Goal: Information Seeking & Learning: Learn about a topic

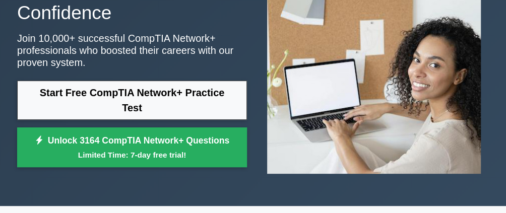
scroll to position [121, 0]
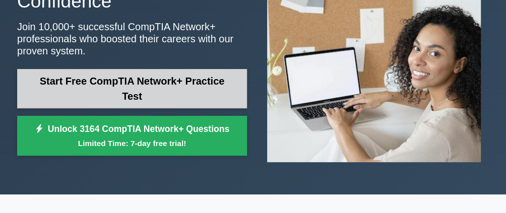
click at [190, 86] on link "Start Free CompTIA Network+ Practice Test" at bounding box center [132, 88] width 230 height 39
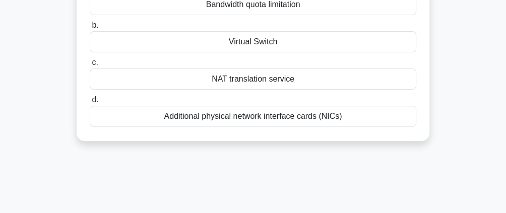
scroll to position [141, 0]
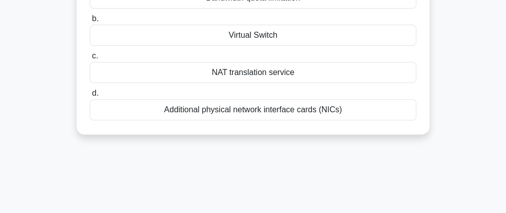
click at [280, 35] on div "Virtual Switch" at bounding box center [253, 35] width 327 height 21
click at [90, 22] on input "b. Virtual Switch" at bounding box center [90, 19] width 0 height 7
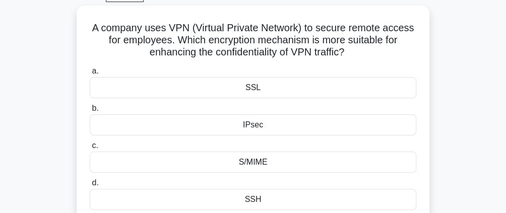
scroll to position [0, 0]
